Goal: Information Seeking & Learning: Find specific fact

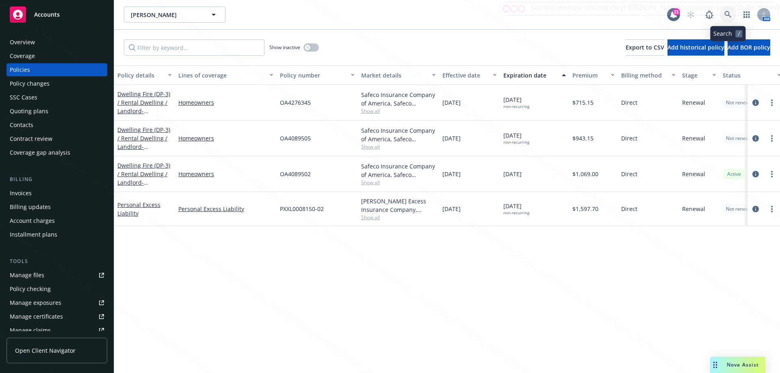
click at [726, 13] on icon at bounding box center [728, 14] width 7 height 7
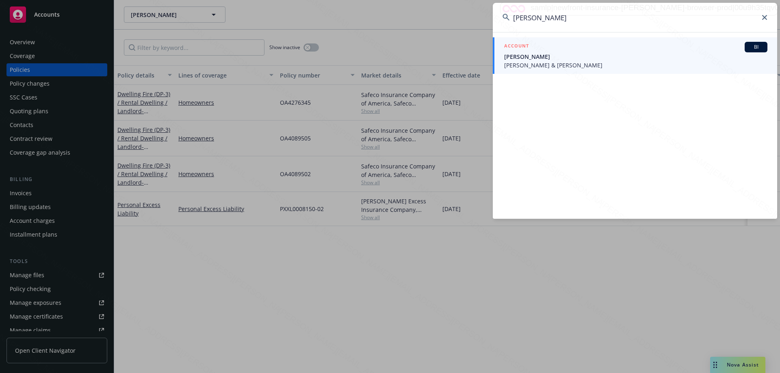
type input "[PERSON_NAME]"
click at [543, 58] on span "[PERSON_NAME]" at bounding box center [635, 56] width 263 height 9
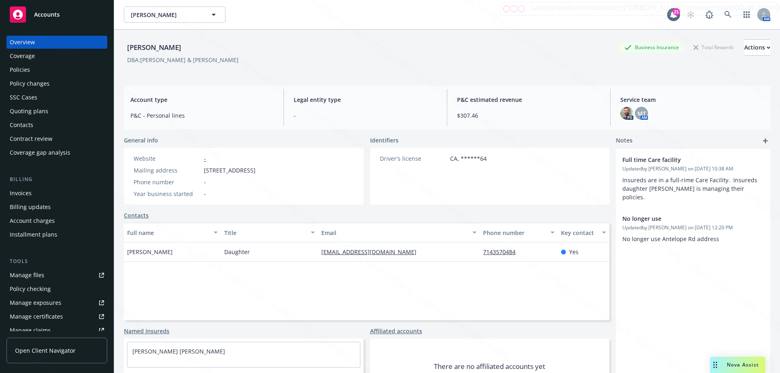
click at [39, 72] on div "Policies" at bounding box center [57, 69] width 94 height 13
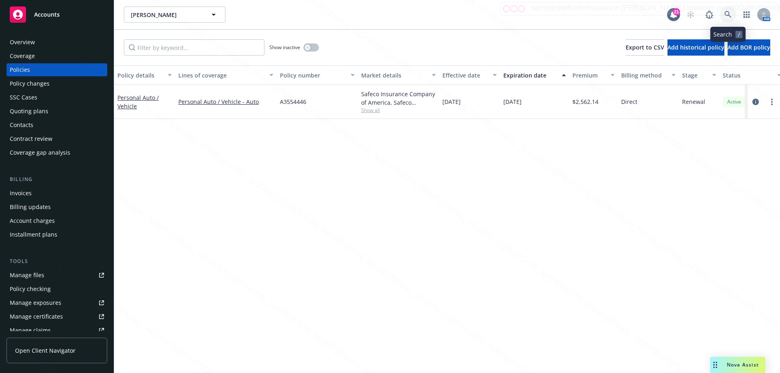
click at [727, 14] on icon at bounding box center [728, 14] width 7 height 7
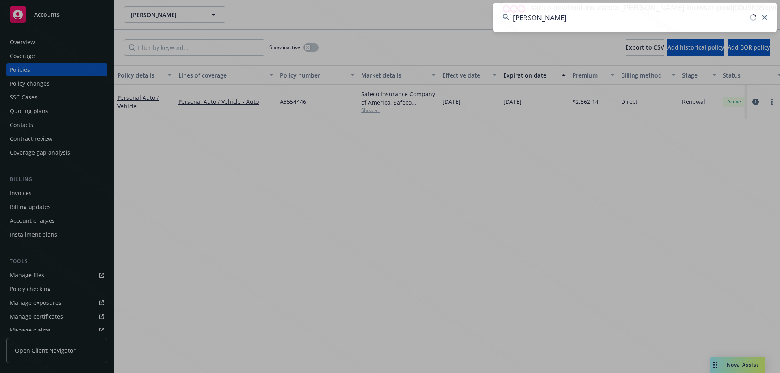
type input "[PERSON_NAME]"
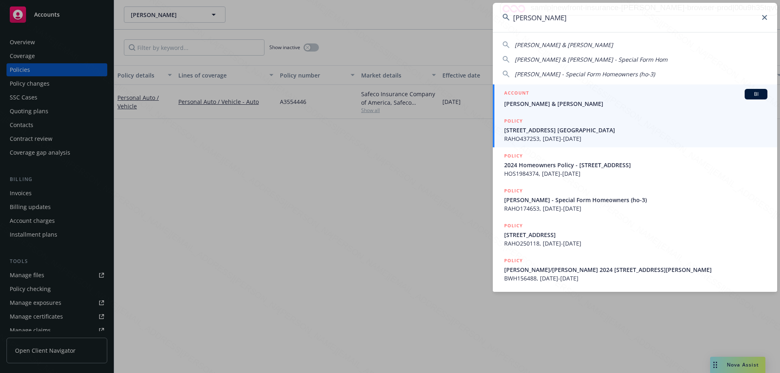
click at [541, 103] on span "[PERSON_NAME] & [PERSON_NAME]" at bounding box center [635, 104] width 263 height 9
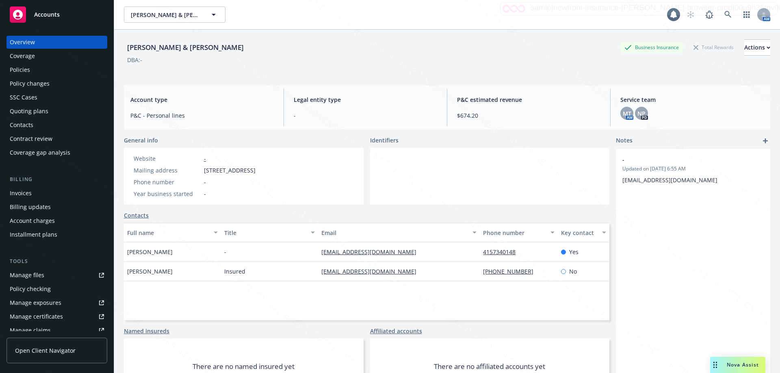
click at [28, 69] on div "Policies" at bounding box center [20, 69] width 20 height 13
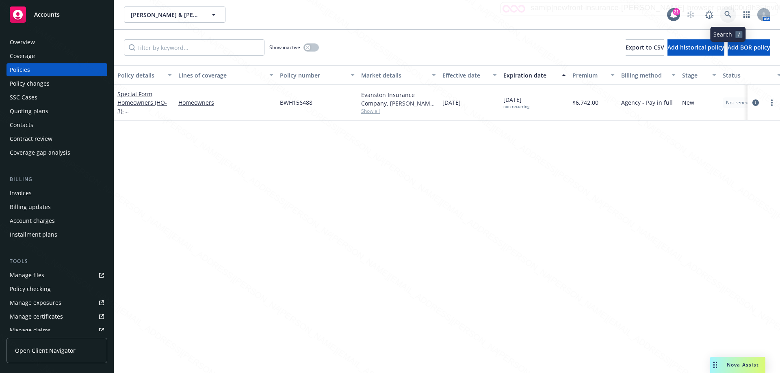
click at [730, 12] on icon at bounding box center [728, 14] width 7 height 7
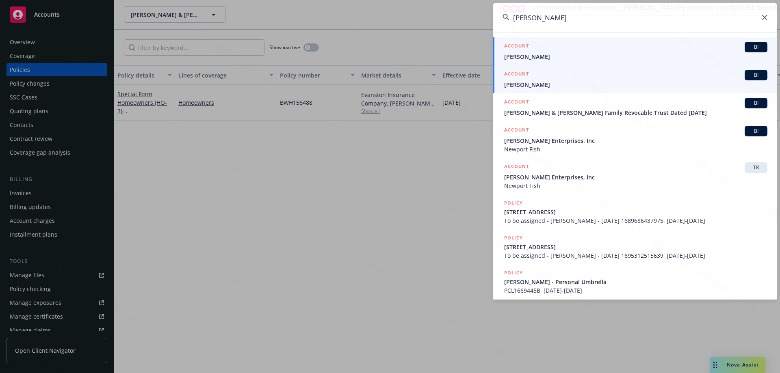
type input "[PERSON_NAME]"
click at [543, 48] on div "ACCOUNT BI" at bounding box center [635, 47] width 263 height 11
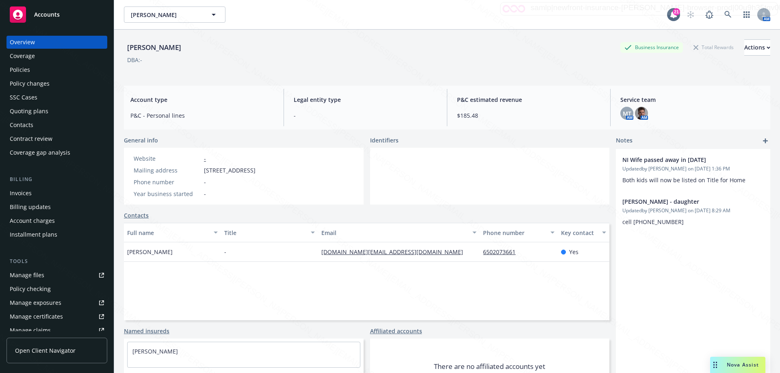
click at [21, 66] on div "Policies" at bounding box center [20, 69] width 20 height 13
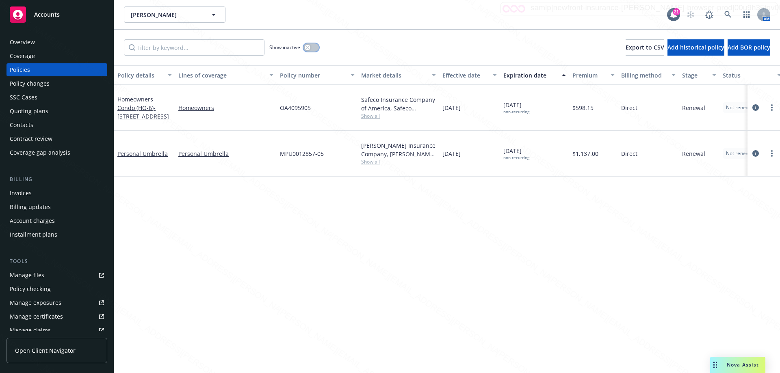
click at [317, 47] on button "button" at bounding box center [311, 47] width 15 height 8
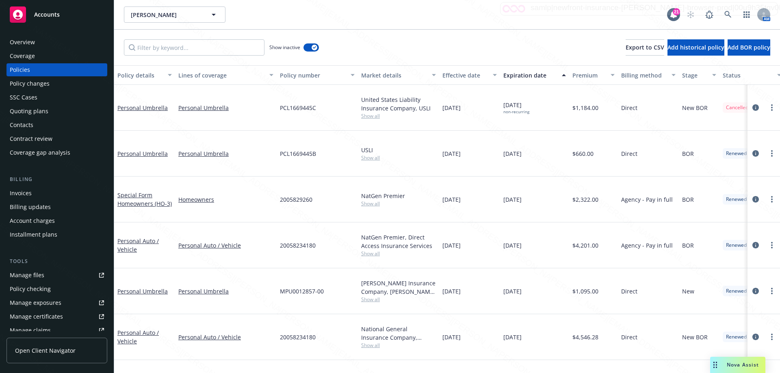
click at [530, 77] on div "Expiration date" at bounding box center [531, 75] width 54 height 9
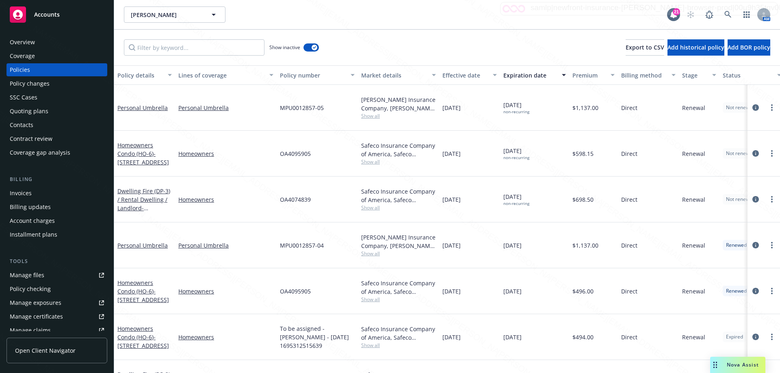
click at [38, 41] on div "Overview" at bounding box center [57, 42] width 94 height 13
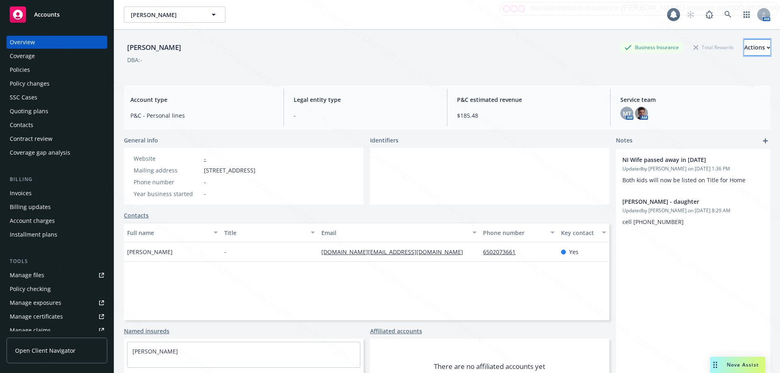
click at [745, 49] on div "Actions" at bounding box center [758, 47] width 26 height 15
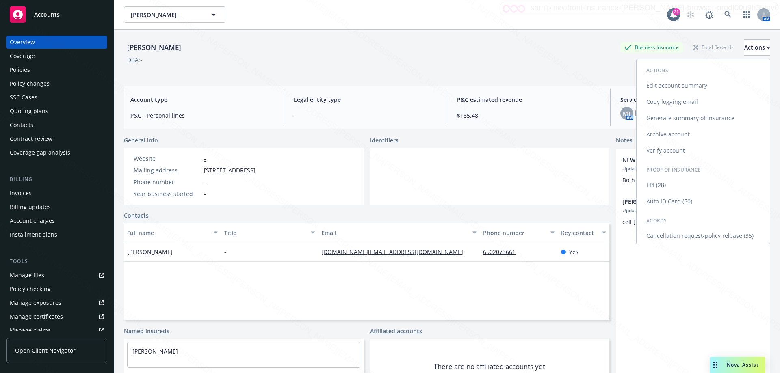
click at [697, 234] on link "Cancellation request-policy release (35)" at bounding box center [703, 236] width 133 height 16
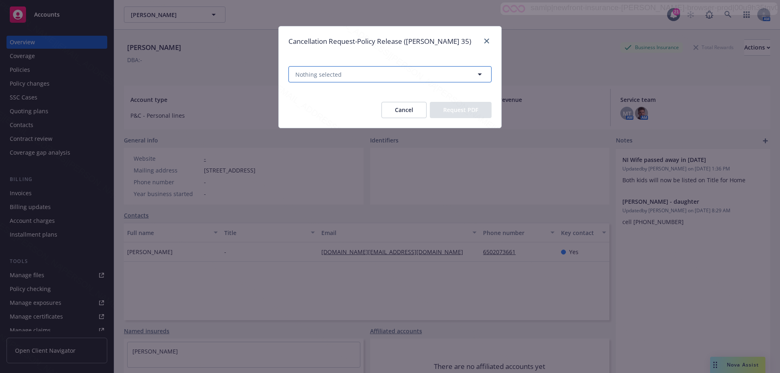
click at [391, 79] on button "Nothing selected" at bounding box center [390, 74] width 203 height 16
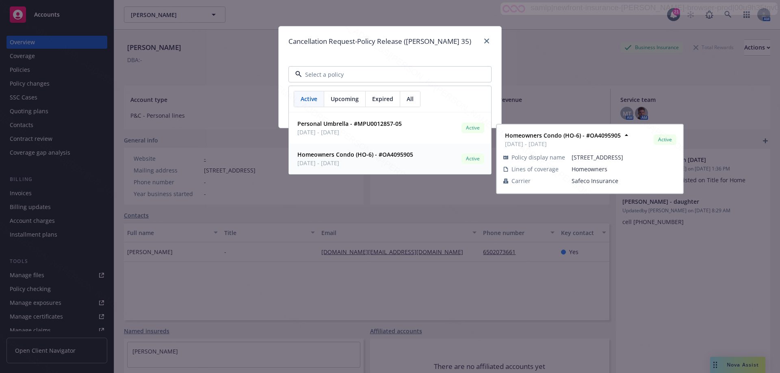
click at [393, 156] on strong "Homeowners Condo (HO-6) - #OA4095905" at bounding box center [355, 155] width 116 height 8
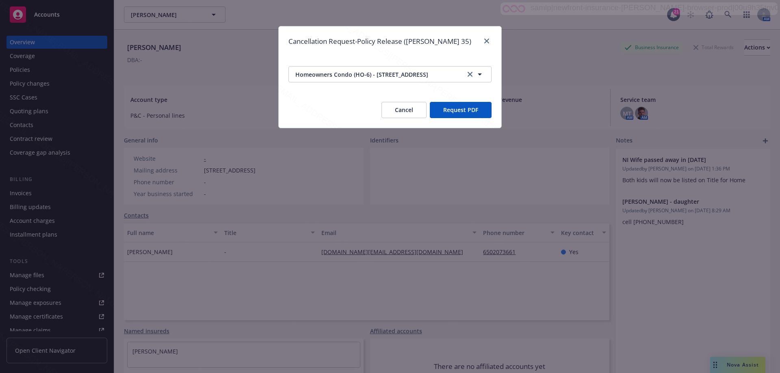
click at [465, 109] on button "Request PDF" at bounding box center [461, 110] width 62 height 16
drag, startPoint x: 410, startPoint y: 109, endPoint x: 482, endPoint y: 92, distance: 74.0
click at [429, 102] on div "Cancel Request PDF" at bounding box center [437, 110] width 110 height 16
click at [478, 74] on icon "button" at bounding box center [480, 74] width 10 height 10
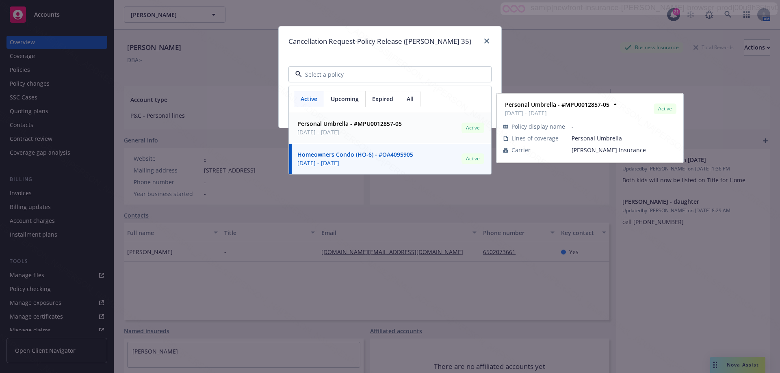
click at [379, 99] on span "Expired" at bounding box center [382, 99] width 21 height 9
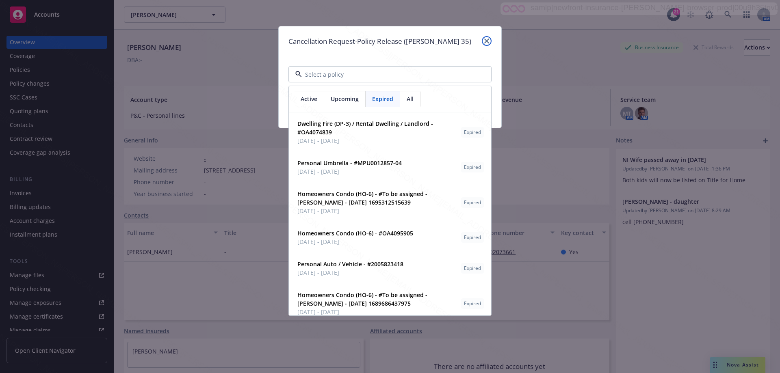
drag, startPoint x: 488, startPoint y: 42, endPoint x: 471, endPoint y: 56, distance: 21.4
click at [486, 43] on link "close" at bounding box center [487, 41] width 10 height 10
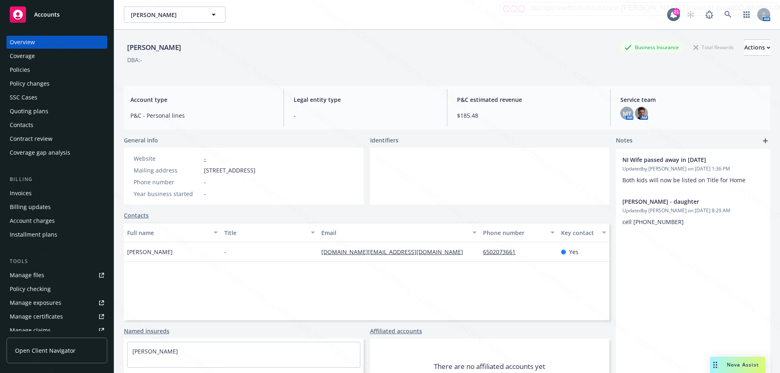
click at [26, 70] on div "Policies" at bounding box center [20, 69] width 20 height 13
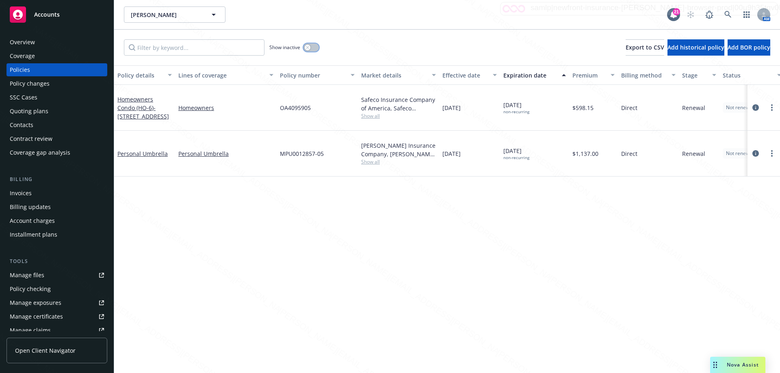
click at [316, 47] on button "button" at bounding box center [311, 47] width 15 height 8
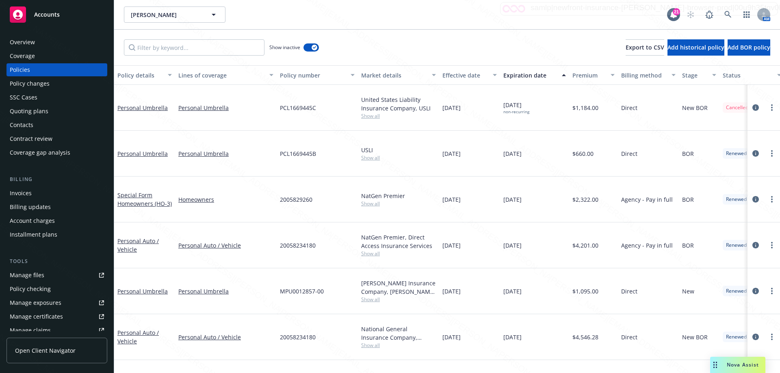
click at [515, 76] on div "Expiration date" at bounding box center [531, 75] width 54 height 9
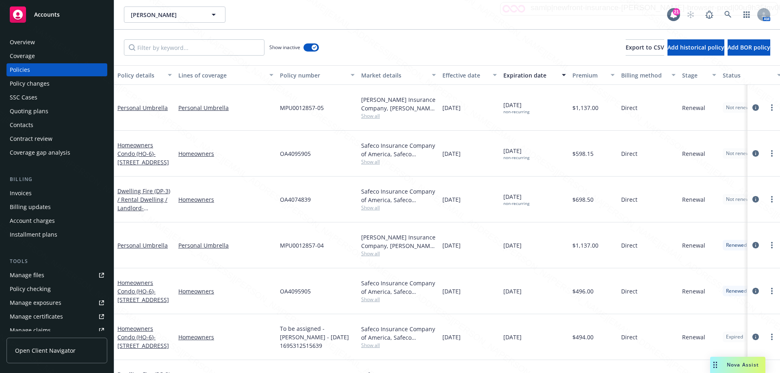
click at [31, 45] on div "Overview" at bounding box center [22, 42] width 25 height 13
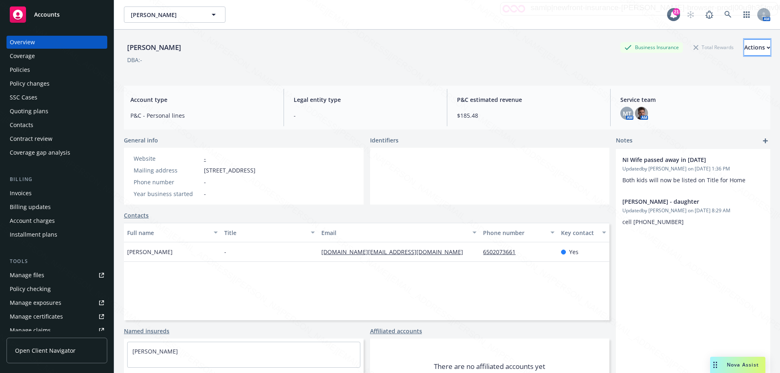
click at [745, 52] on div "Actions" at bounding box center [758, 47] width 26 height 15
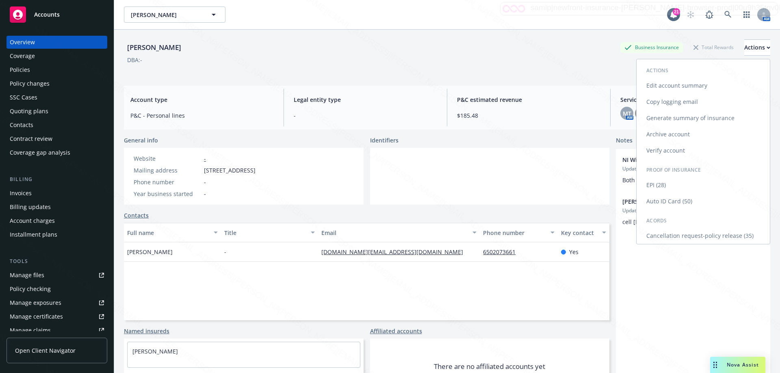
click at [715, 231] on link "Cancellation request-policy release (35)" at bounding box center [703, 236] width 133 height 16
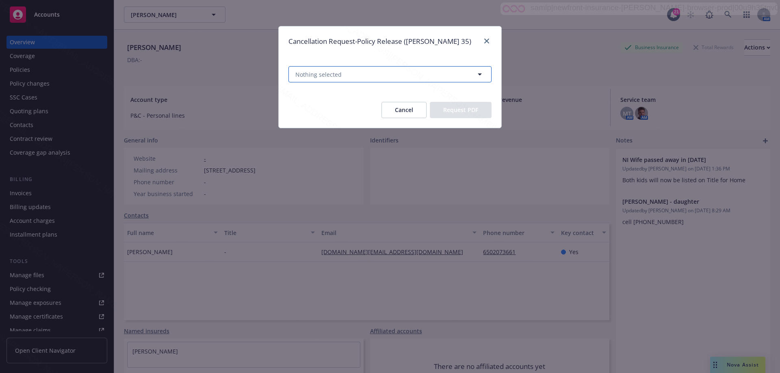
click at [369, 70] on button "Nothing selected" at bounding box center [390, 74] width 203 height 16
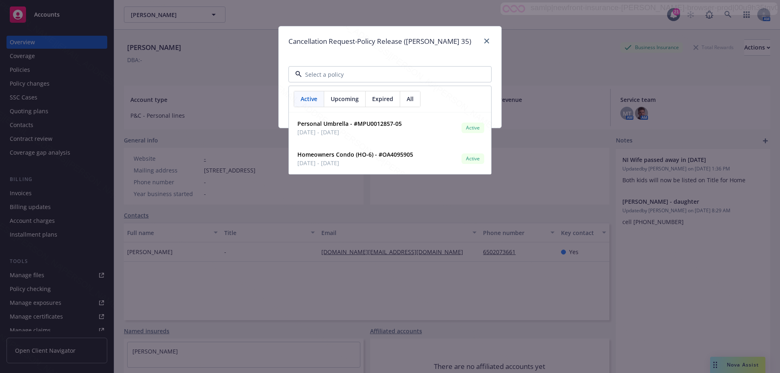
click at [381, 100] on span "Expired" at bounding box center [382, 99] width 21 height 9
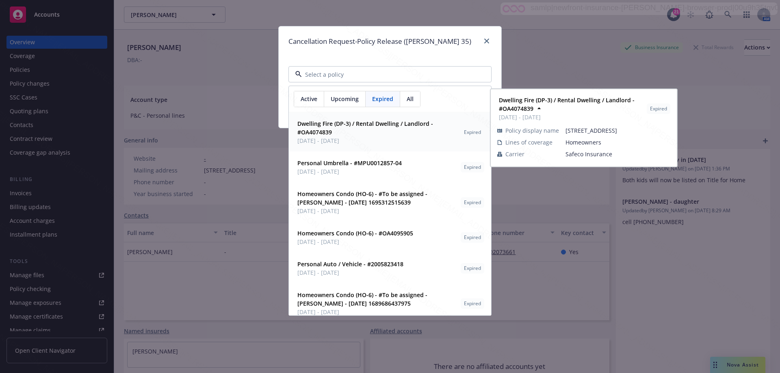
click at [309, 137] on span "Dwelling Fire (DP-3) / Rental Dwelling / Landlord - #OA4074839" at bounding box center [377, 127] width 160 height 17
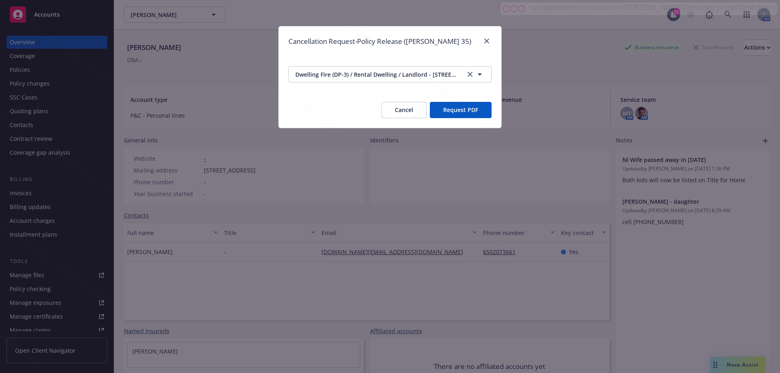
click at [455, 112] on button "Request PDF" at bounding box center [461, 110] width 62 height 16
click at [411, 109] on button "Cancel" at bounding box center [404, 110] width 45 height 16
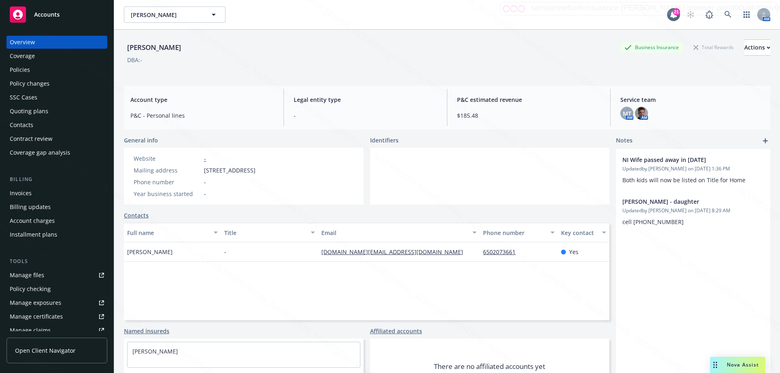
click at [25, 67] on div "Policies" at bounding box center [20, 69] width 20 height 13
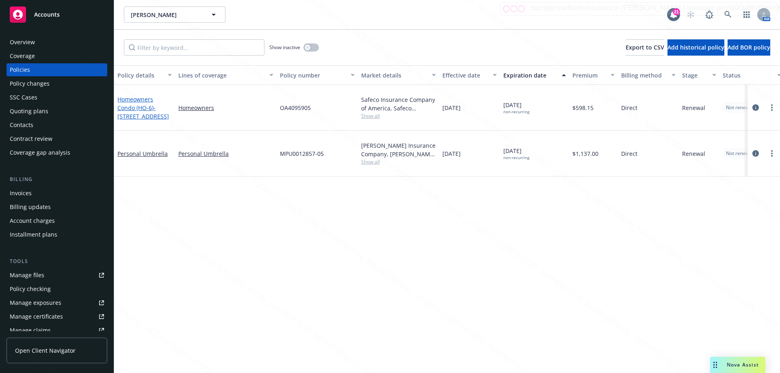
click at [139, 102] on link "Homeowners Condo (HO-6) - [STREET_ADDRESS]" at bounding box center [143, 108] width 52 height 25
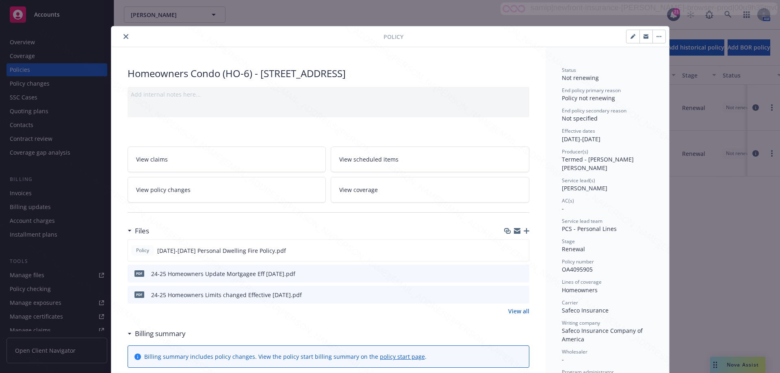
drag, startPoint x: 257, startPoint y: 72, endPoint x: 441, endPoint y: 76, distance: 183.7
click at [441, 76] on div "Homeowners Condo (HO-6) - [STREET_ADDRESS]" at bounding box center [329, 74] width 402 height 14
copy div "[STREET_ADDRESS]"
click at [121, 35] on button "close" at bounding box center [126, 37] width 10 height 10
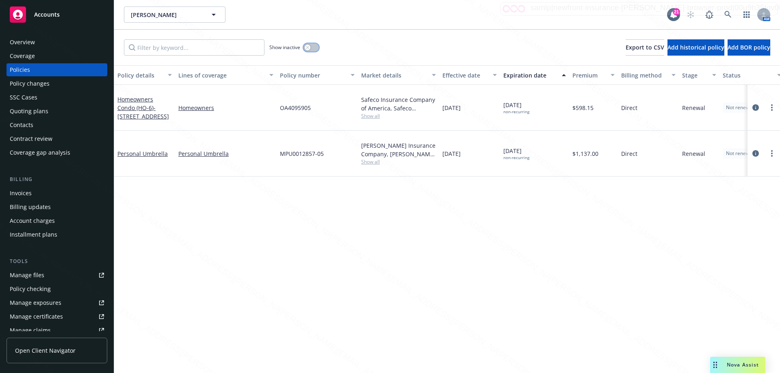
click at [318, 46] on button "button" at bounding box center [311, 47] width 15 height 8
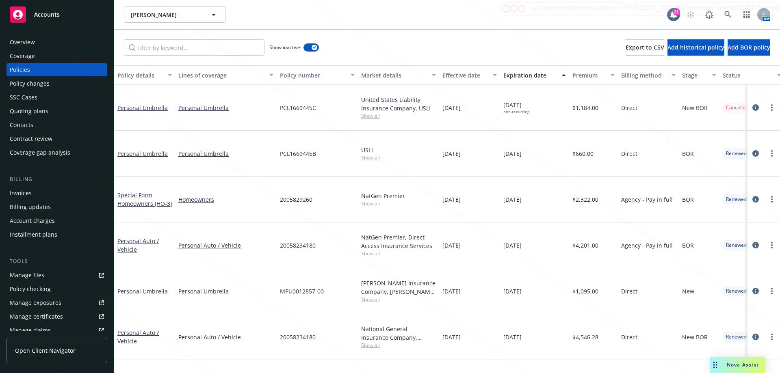
click at [525, 74] on div "Expiration date" at bounding box center [531, 75] width 54 height 9
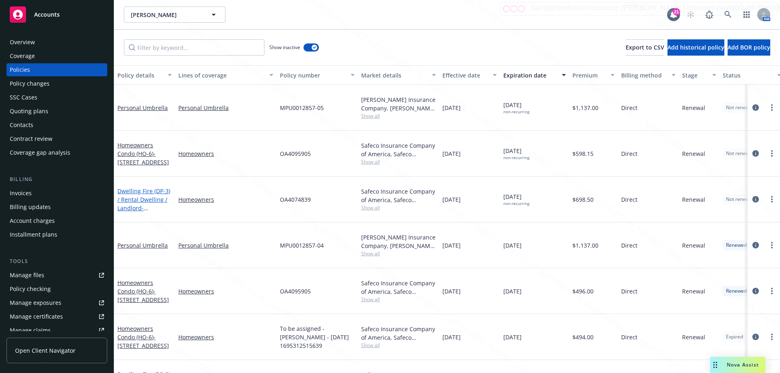
click at [147, 187] on link "Dwelling Fire (DP-3) / Rental Dwelling / Landlord - [STREET_ADDRESS]" at bounding box center [143, 203] width 53 height 33
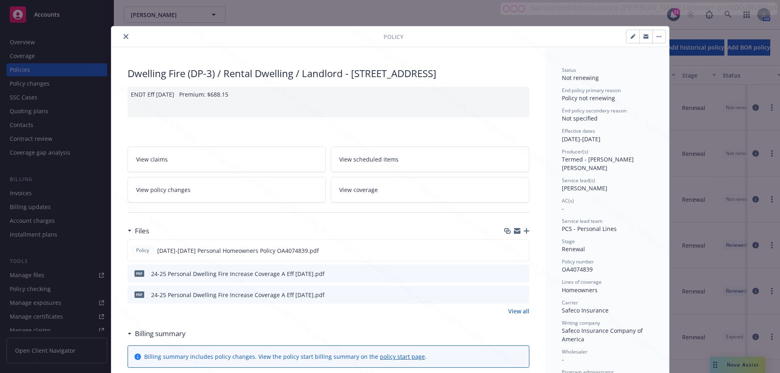
drag, startPoint x: 350, startPoint y: 73, endPoint x: 391, endPoint y: 97, distance: 47.4
click at [353, 74] on div "Dwelling Fire (DP-3) / Rental Dwelling / Landlord - [STREET_ADDRESS]" at bounding box center [329, 74] width 402 height 14
drag, startPoint x: 350, startPoint y: 73, endPoint x: 494, endPoint y: 89, distance: 144.4
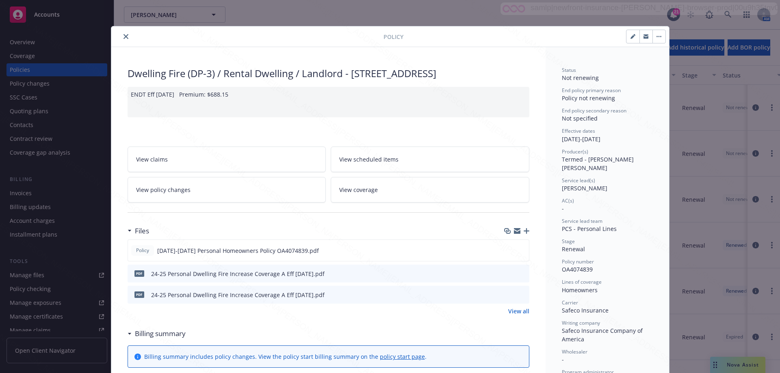
click at [494, 80] on div "Dwelling Fire (DP-3) / Rental Dwelling / Landlord - [STREET_ADDRESS]" at bounding box center [329, 74] width 402 height 14
copy div "[STREET_ADDRESS]"
click at [20, 45] on div "Policy Dwelling Fire (DP-3) / Rental Dwelling / Landlord - [STREET_ADDRESS] END…" at bounding box center [390, 186] width 780 height 373
click at [124, 36] on icon "close" at bounding box center [126, 36] width 5 height 5
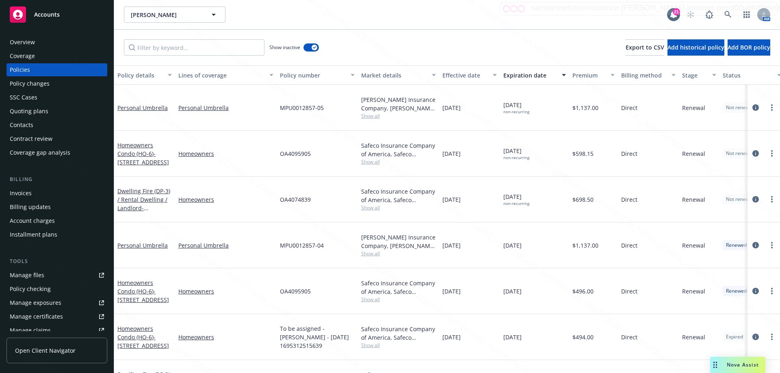
click at [23, 42] on div "Overview" at bounding box center [22, 42] width 25 height 13
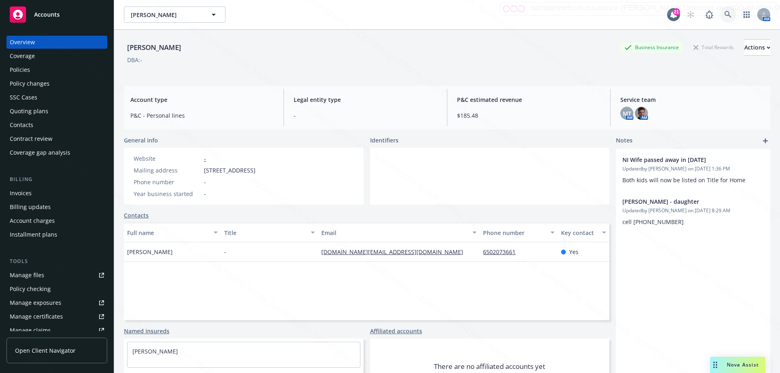
click at [727, 14] on link at bounding box center [728, 15] width 16 height 16
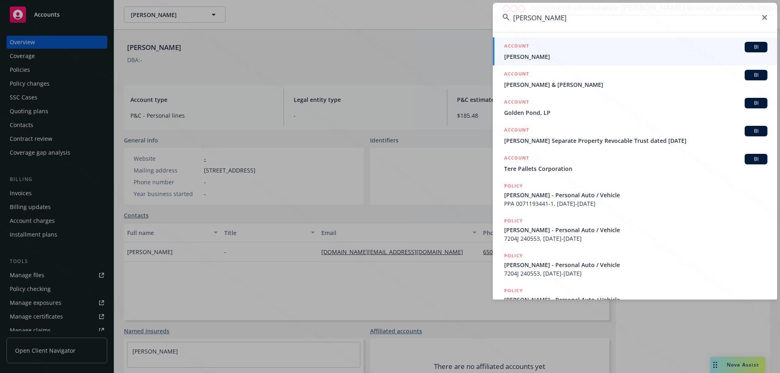
type input "[PERSON_NAME]"
click at [525, 56] on span "[PERSON_NAME]" at bounding box center [635, 56] width 263 height 9
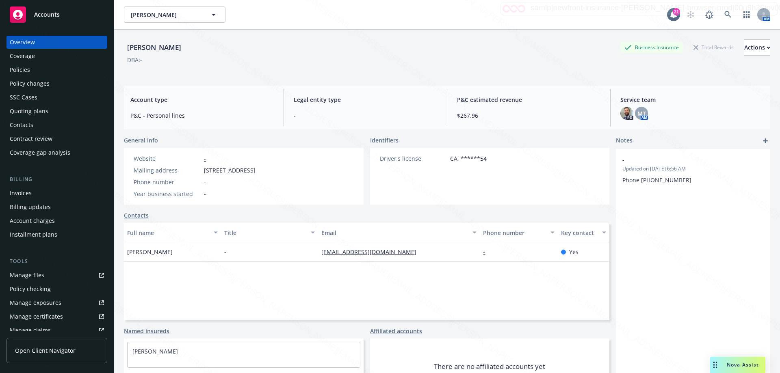
click at [30, 69] on div "Policies" at bounding box center [57, 69] width 94 height 13
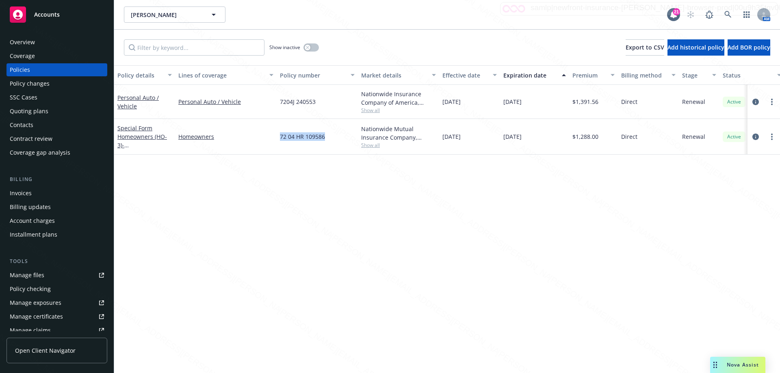
drag, startPoint x: 278, startPoint y: 135, endPoint x: 339, endPoint y: 139, distance: 61.0
click at [339, 139] on div "72 04 HR 109586" at bounding box center [317, 137] width 81 height 36
copy span "72 04 HR 109586"
